Goal: Find specific page/section: Find specific page/section

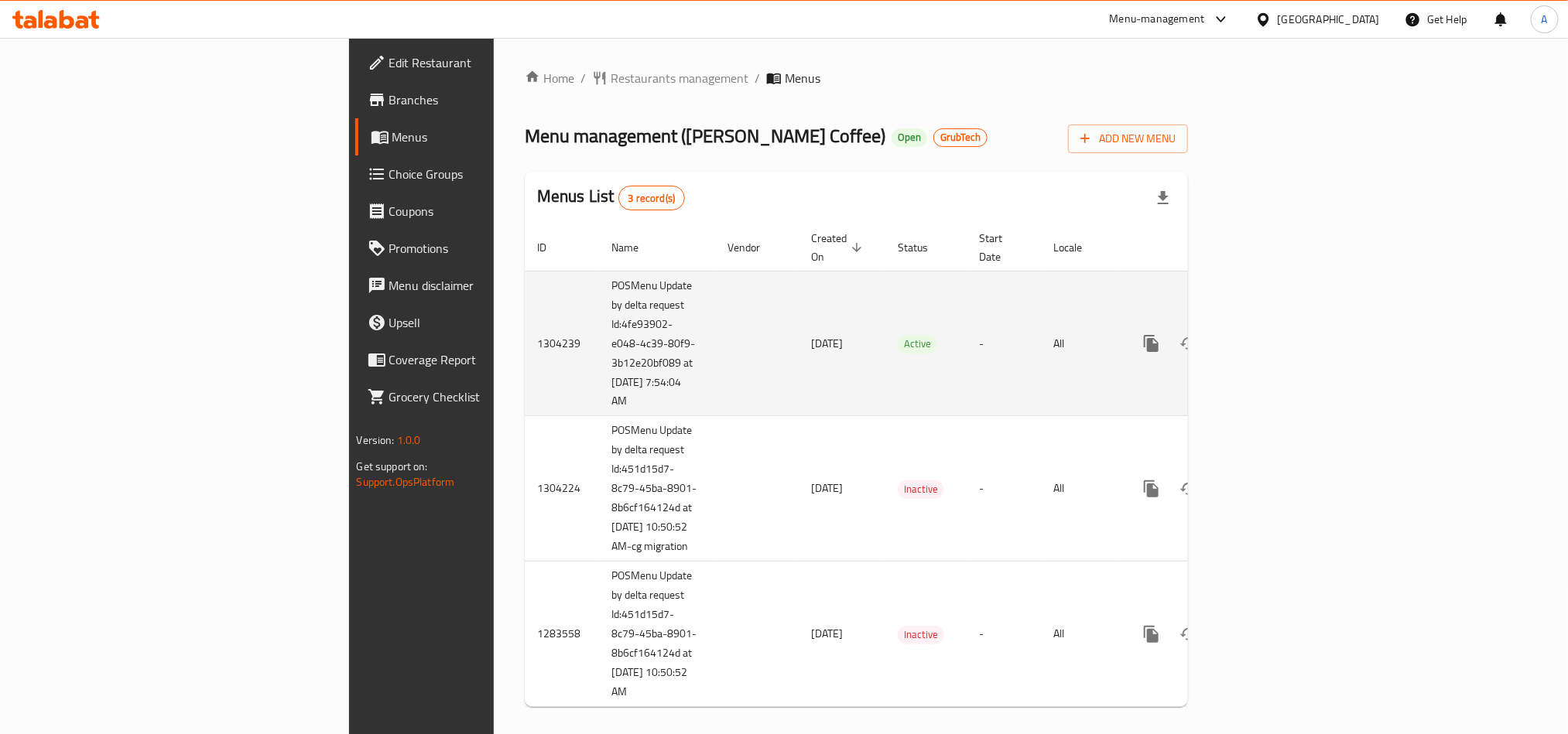
drag, startPoint x: 397, startPoint y: 383, endPoint x: 372, endPoint y: 372, distance: 27.3
click at [599, 372] on td "POSMenu Update by delta request Id:4fe93902-e048-4c39-80f9-3b12e20bf089 at [DAT…" at bounding box center [657, 343] width 116 height 145
copy td "9/1/2025 7:54:04 AM"
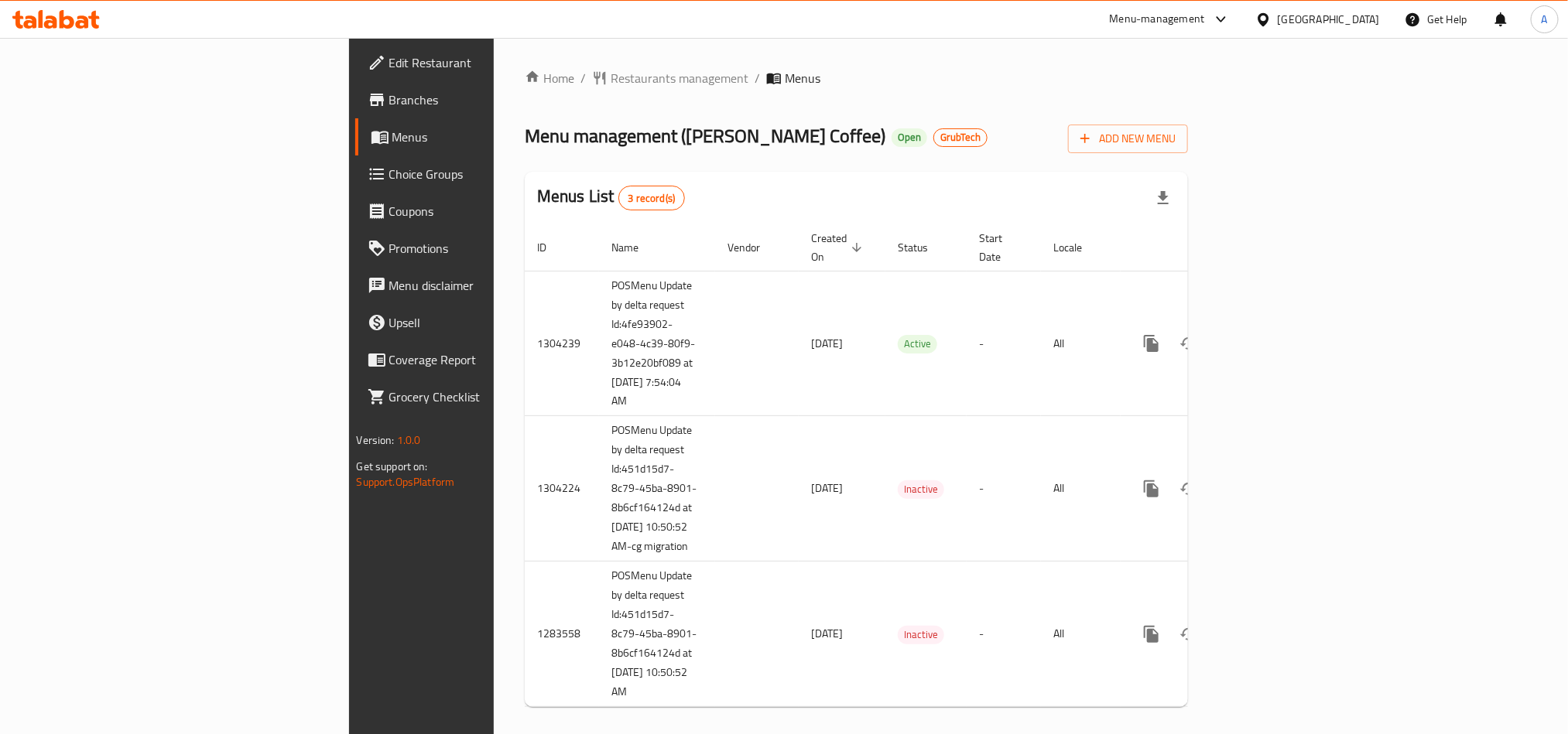
click at [389, 91] on span "Branches" at bounding box center [494, 100] width 209 height 18
click at [44, 26] on icon at bounding box center [51, 22] width 13 height 13
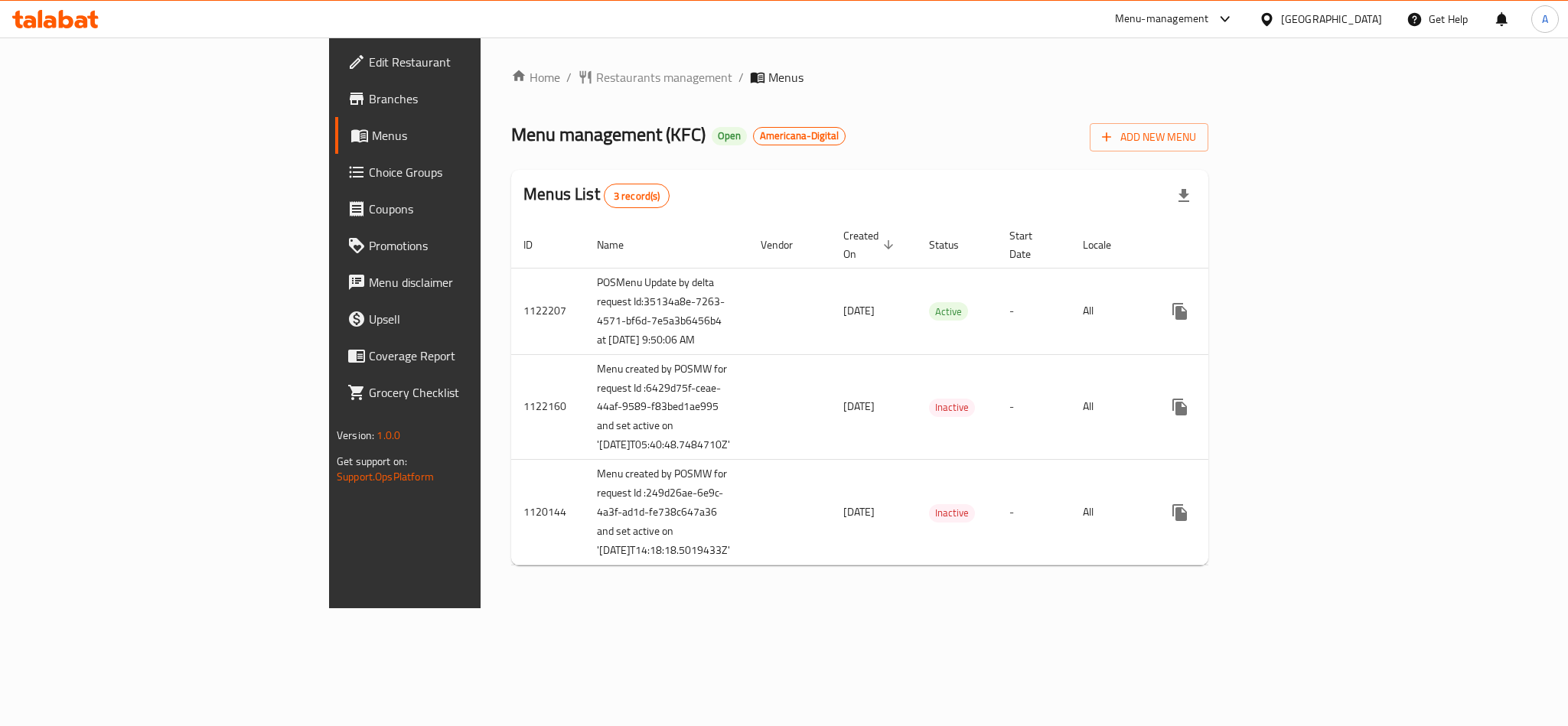
click at [62, 19] on icon at bounding box center [66, 19] width 15 height 18
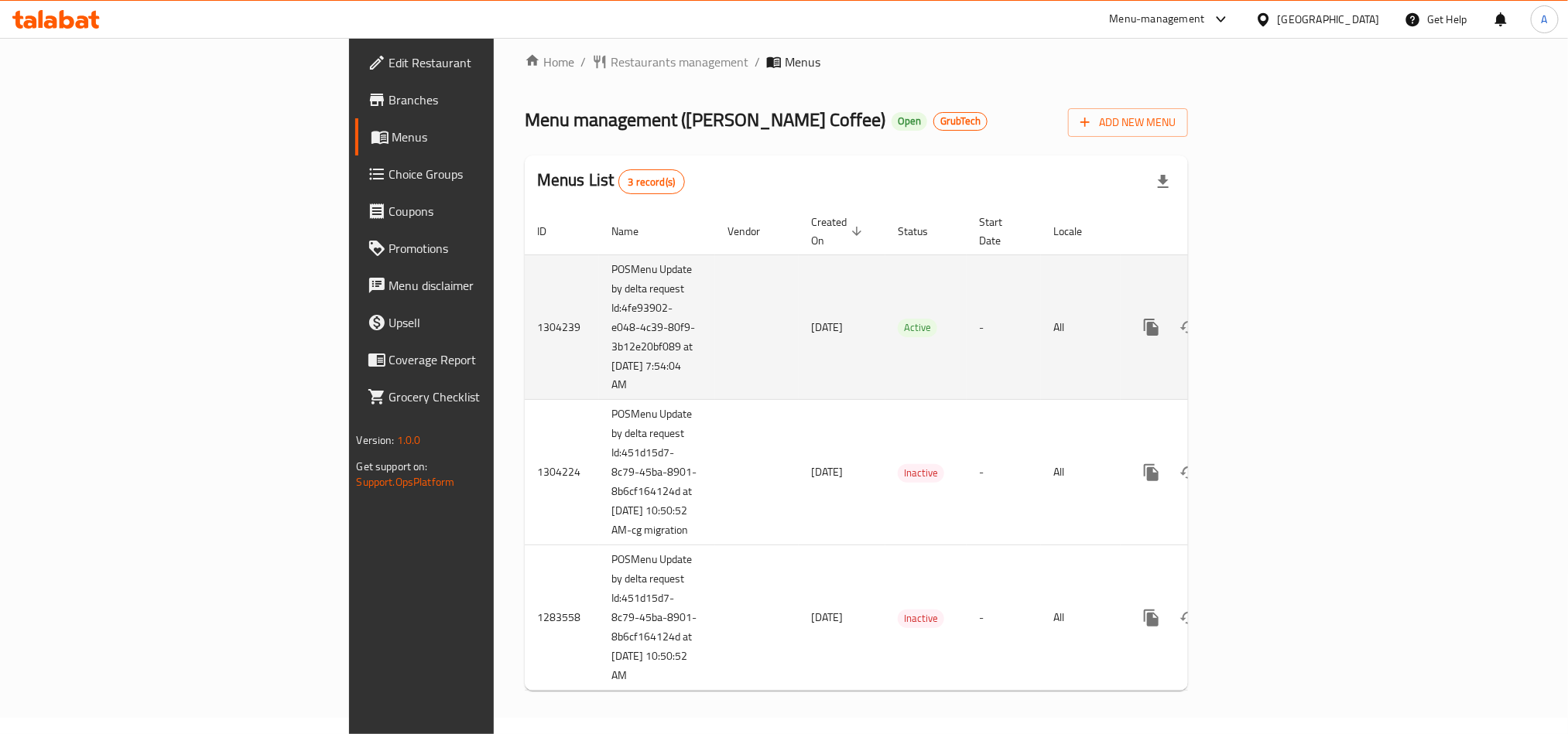
scroll to position [19, 0]
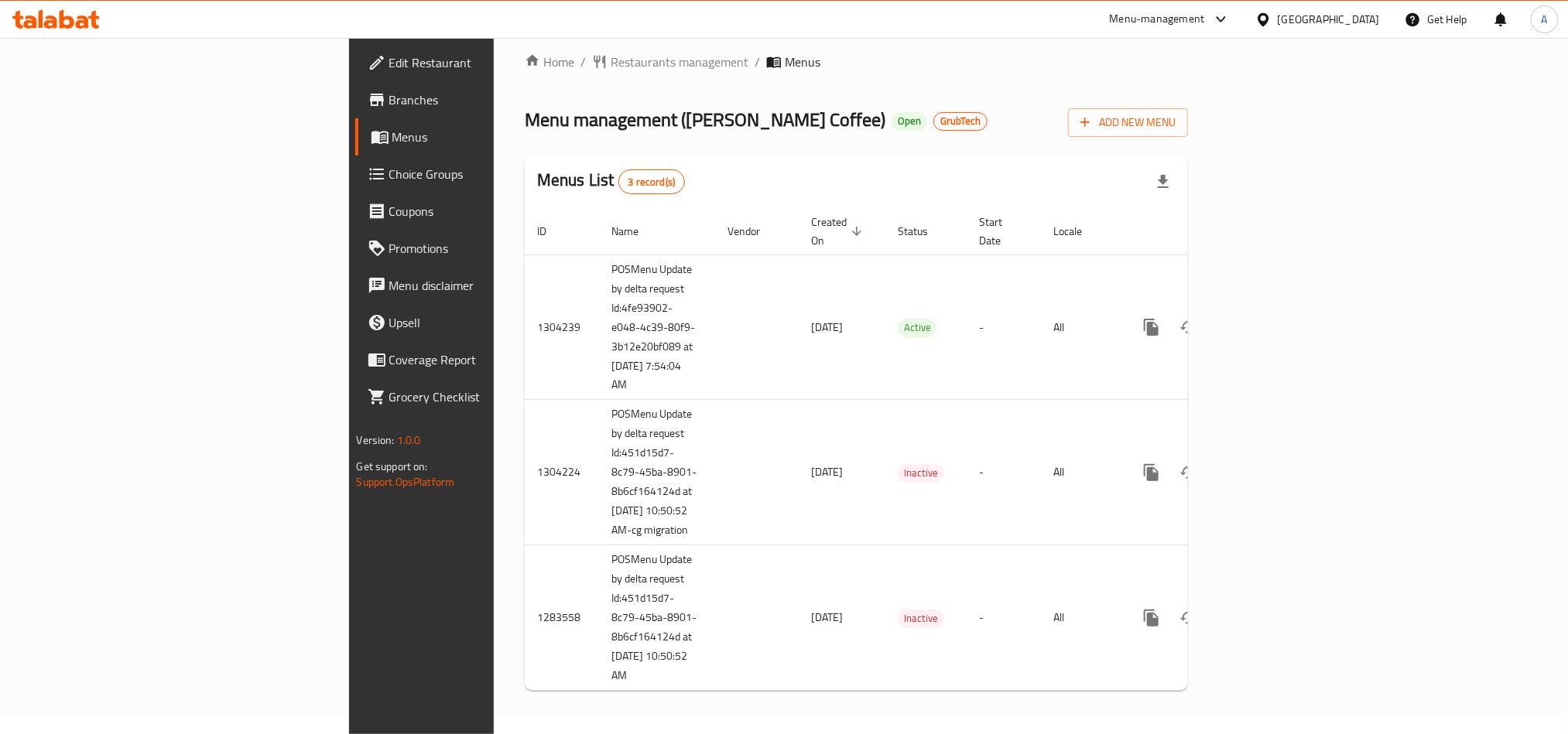
click at [1268, 14] on icon at bounding box center [1262, 19] width 11 height 13
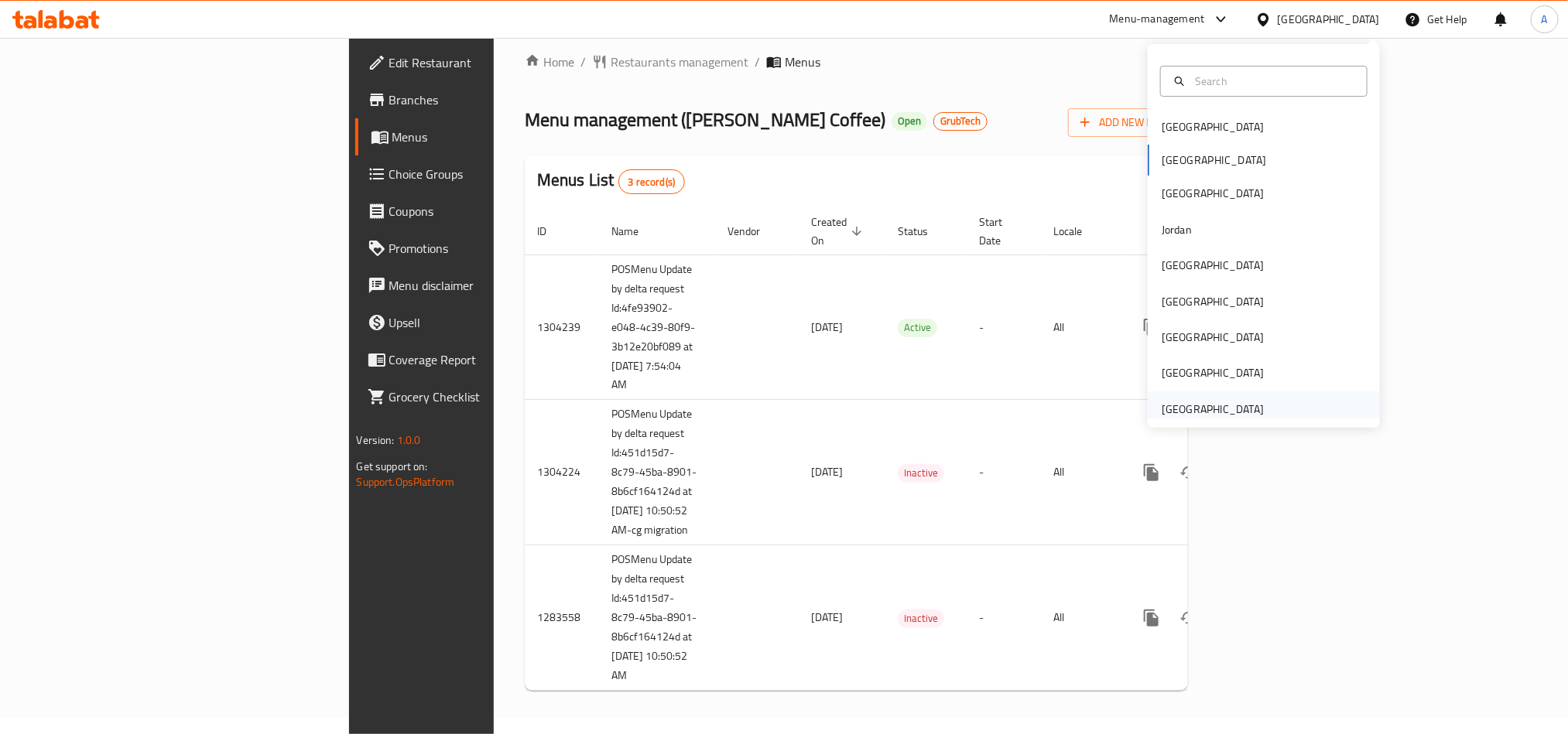
click at [1166, 401] on div "[GEOGRAPHIC_DATA]" at bounding box center [1213, 409] width 102 height 17
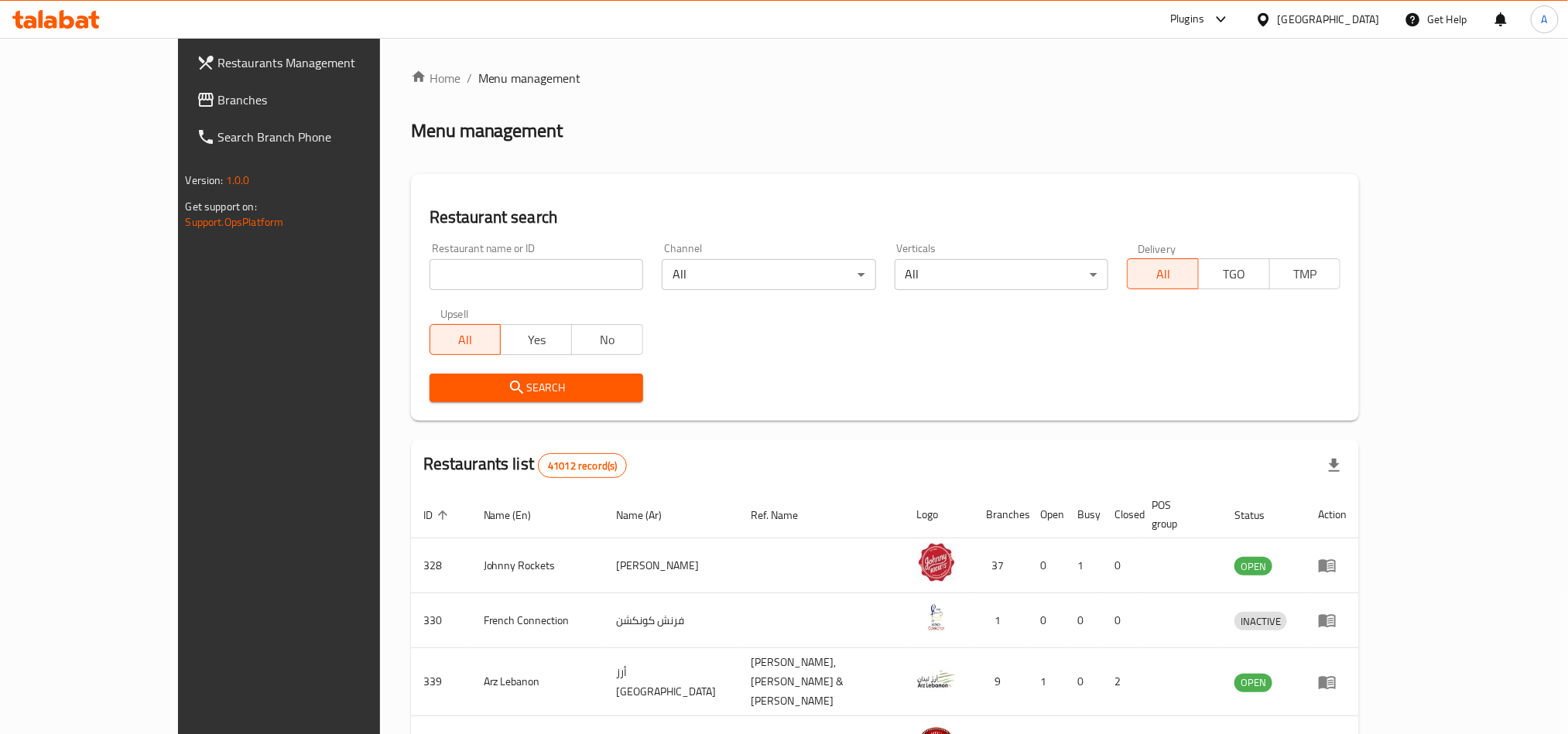
click at [430, 272] on input "search" at bounding box center [536, 274] width 213 height 31
paste input "686100"
type input "686100"
click at [442, 388] on span "Search" at bounding box center [536, 388] width 189 height 19
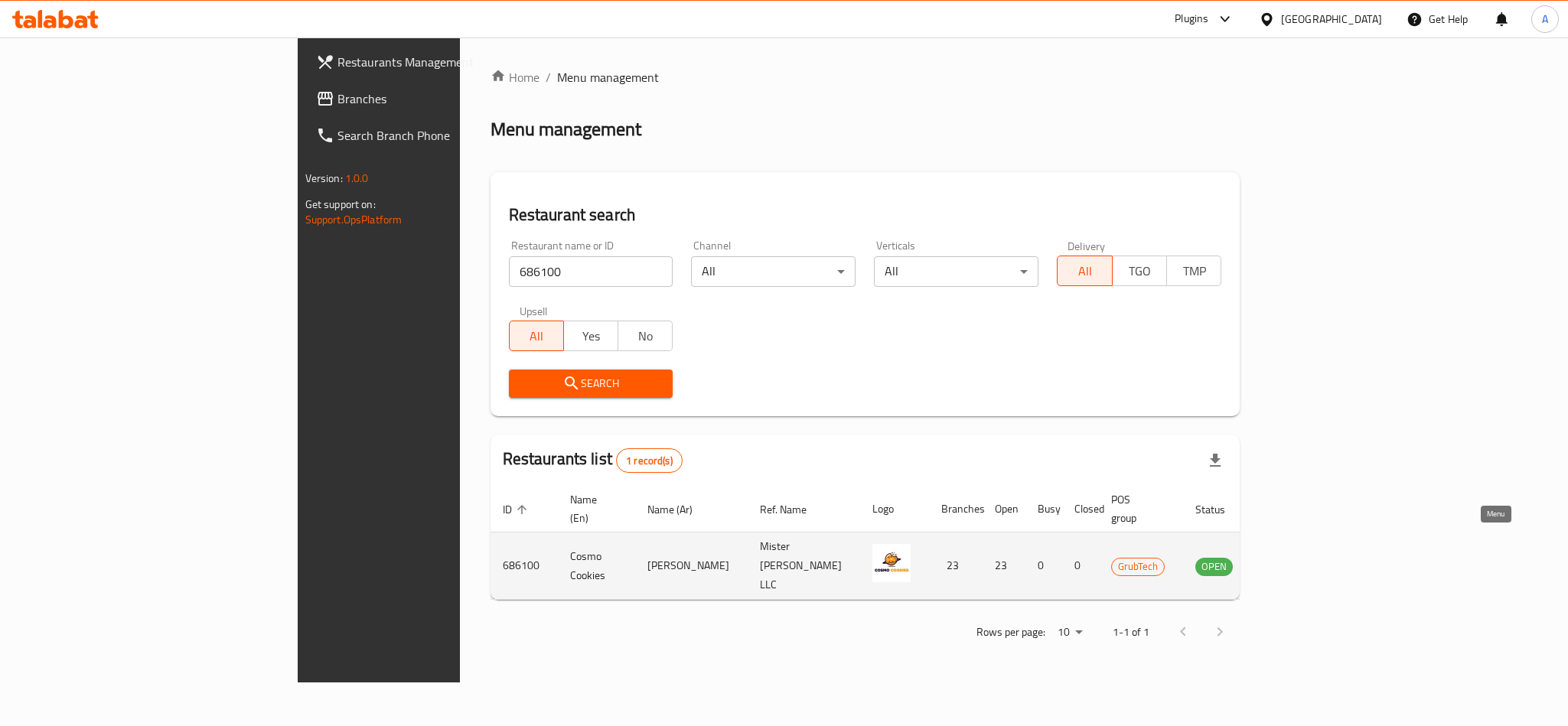
click at [1293, 560] on icon "enhanced table" at bounding box center [1285, 567] width 17 height 13
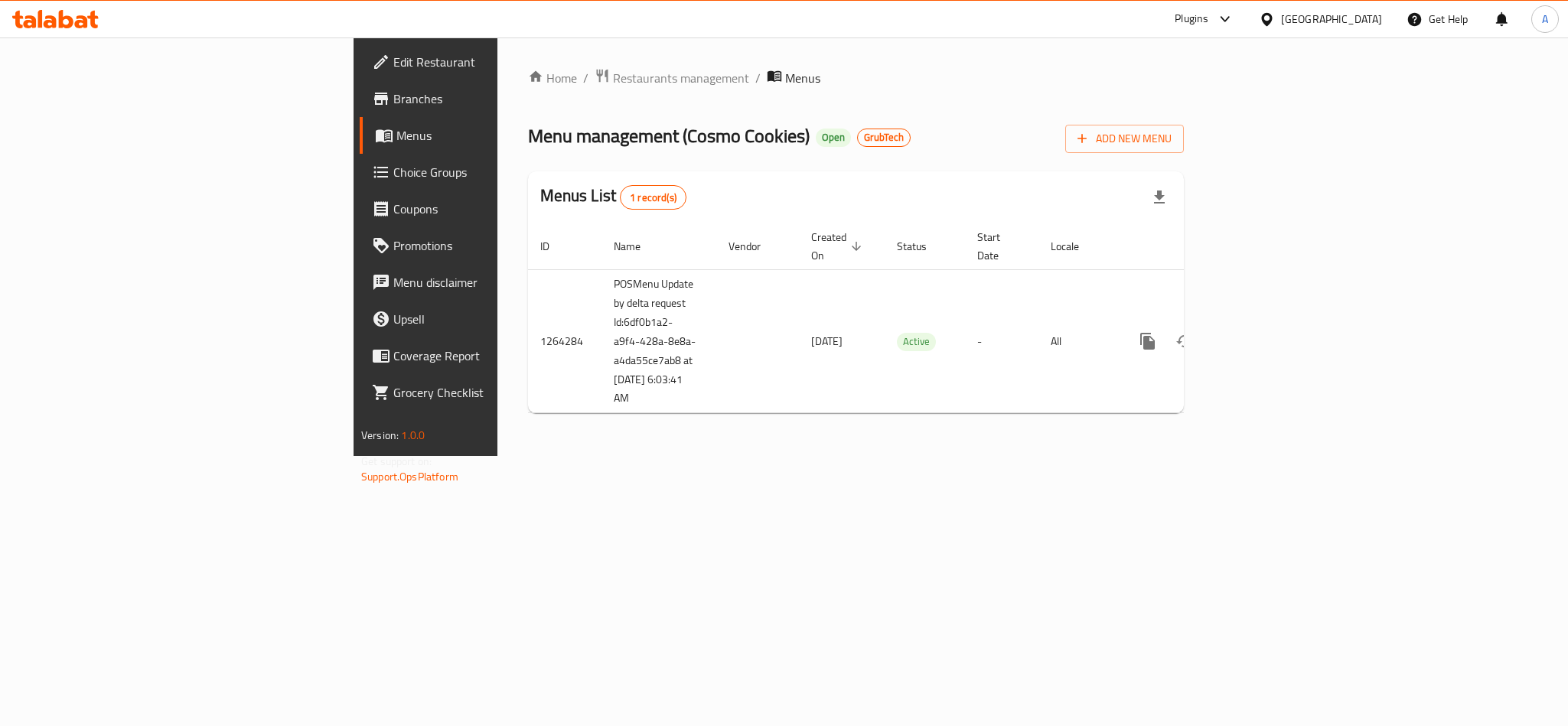
click at [393, 94] on span "Branches" at bounding box center [498, 99] width 210 height 18
